Goal: Transaction & Acquisition: Purchase product/service

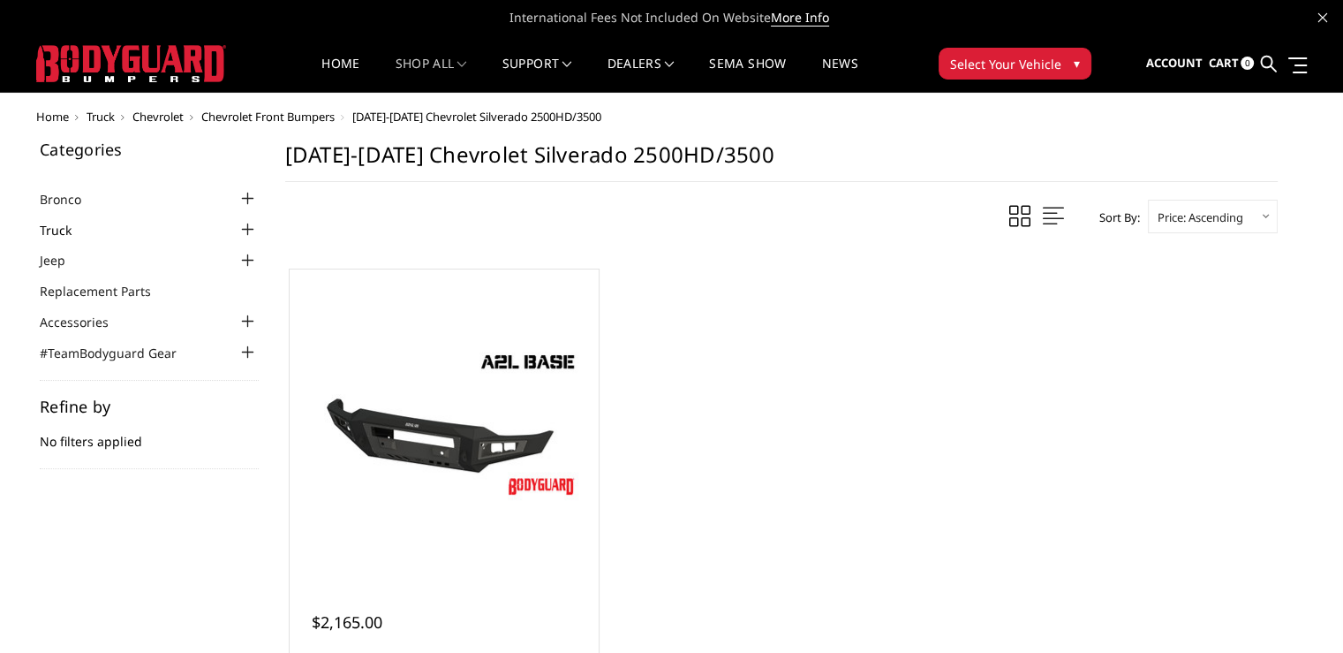
click at [60, 225] on link "Truck" at bounding box center [67, 230] width 54 height 19
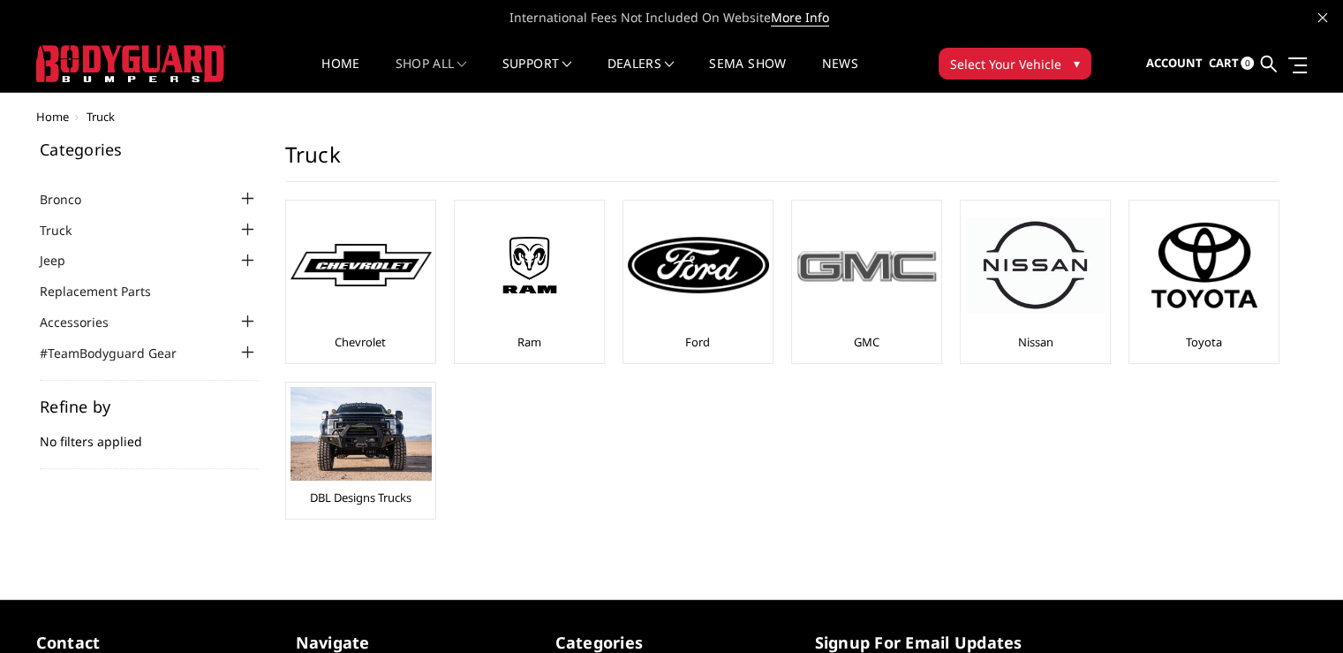
click at [859, 324] on div "GMC" at bounding box center [867, 282] width 140 height 154
click at [872, 275] on img at bounding box center [867, 265] width 141 height 40
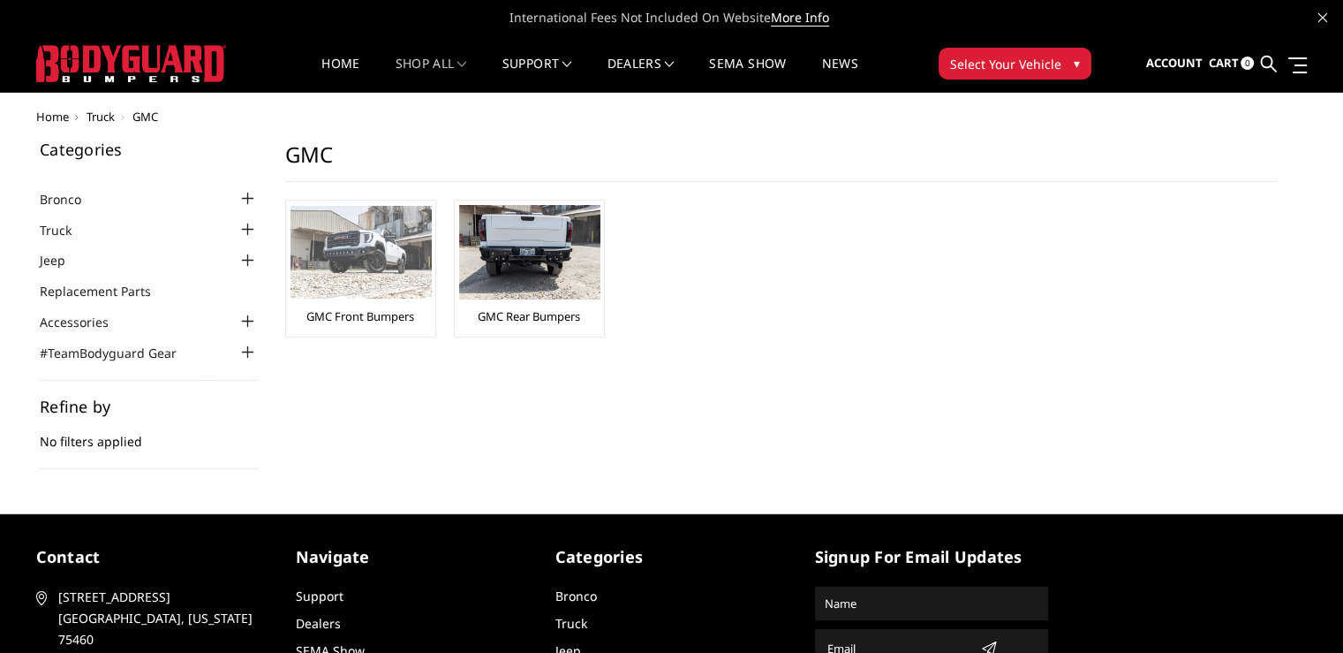
click at [381, 269] on img at bounding box center [361, 252] width 141 height 93
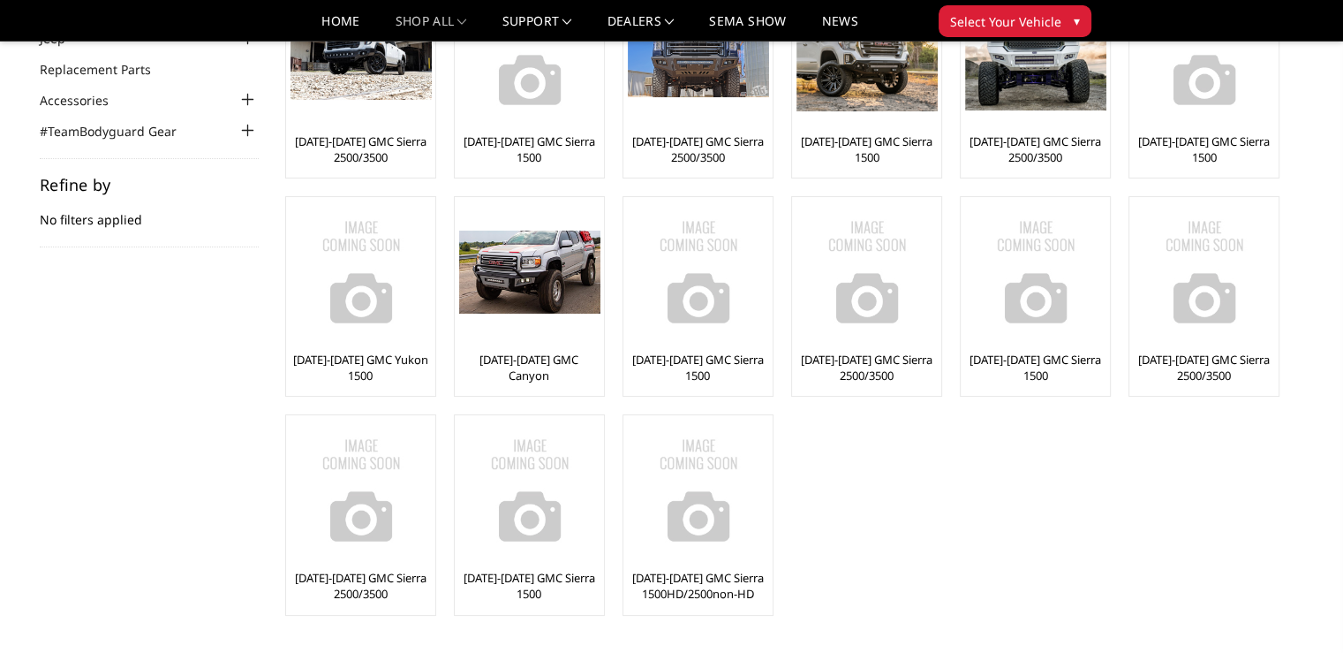
scroll to position [177, 0]
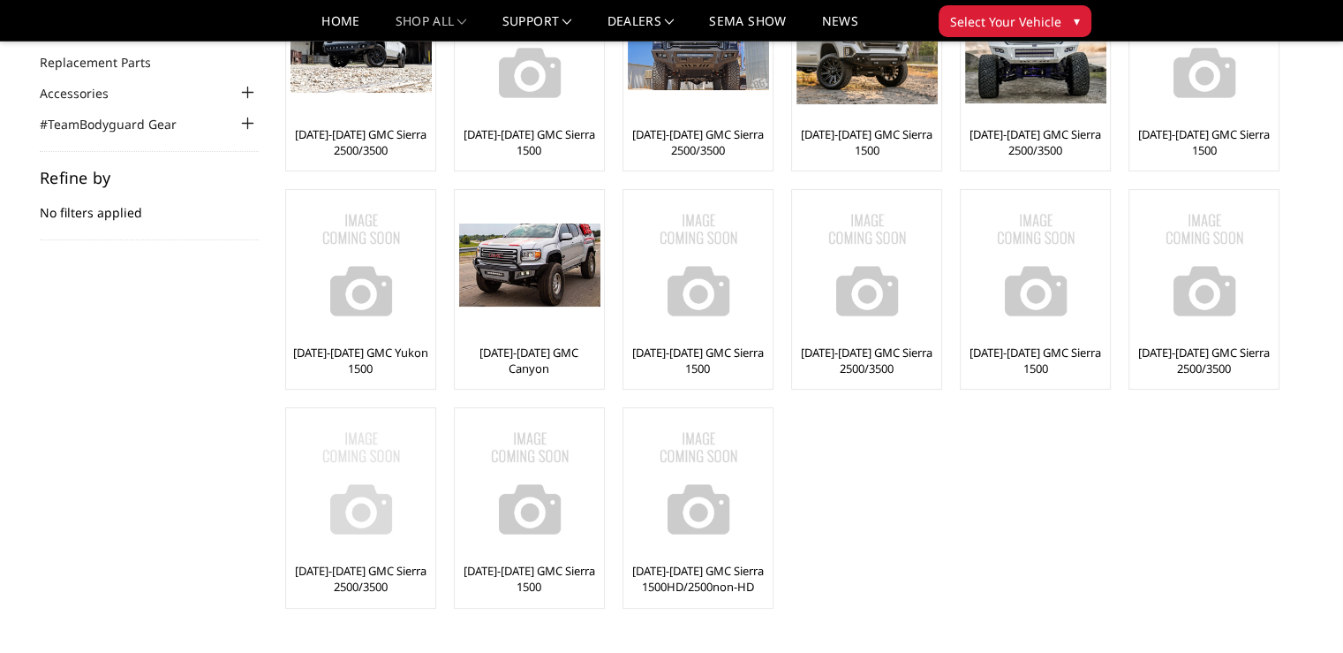
click at [357, 490] on img at bounding box center [361, 482] width 141 height 141
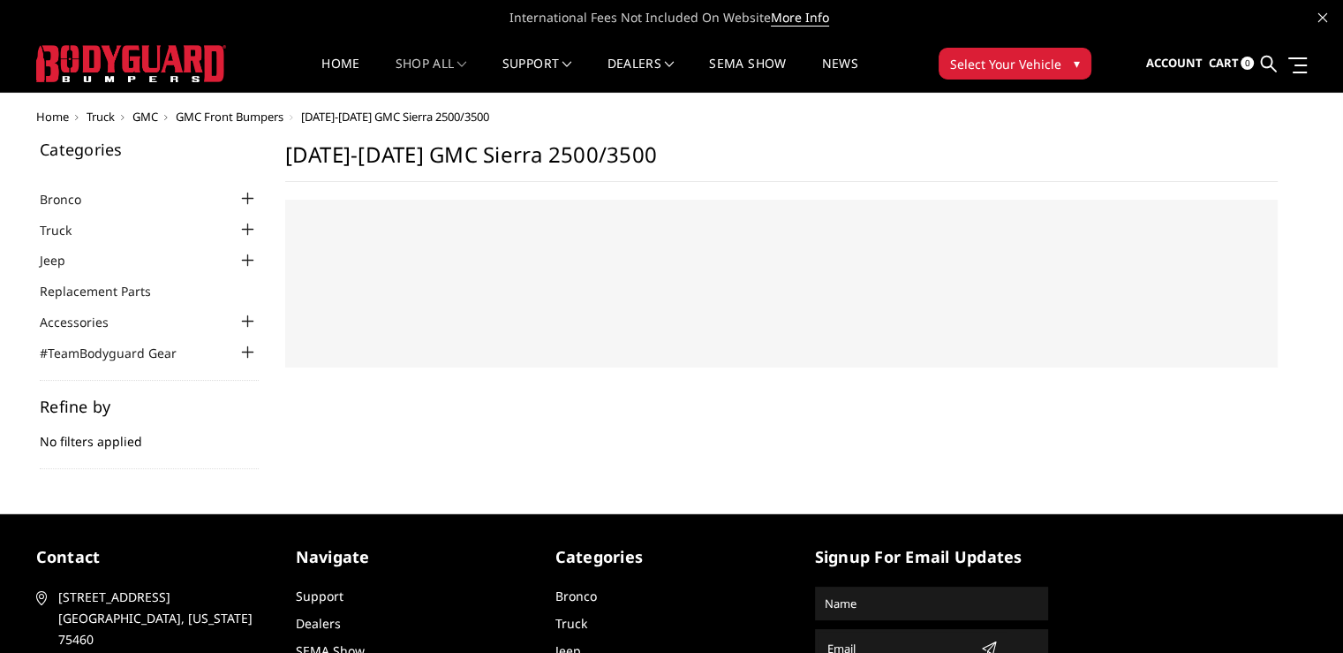
select select "US"
